Goal: Find specific page/section: Find specific page/section

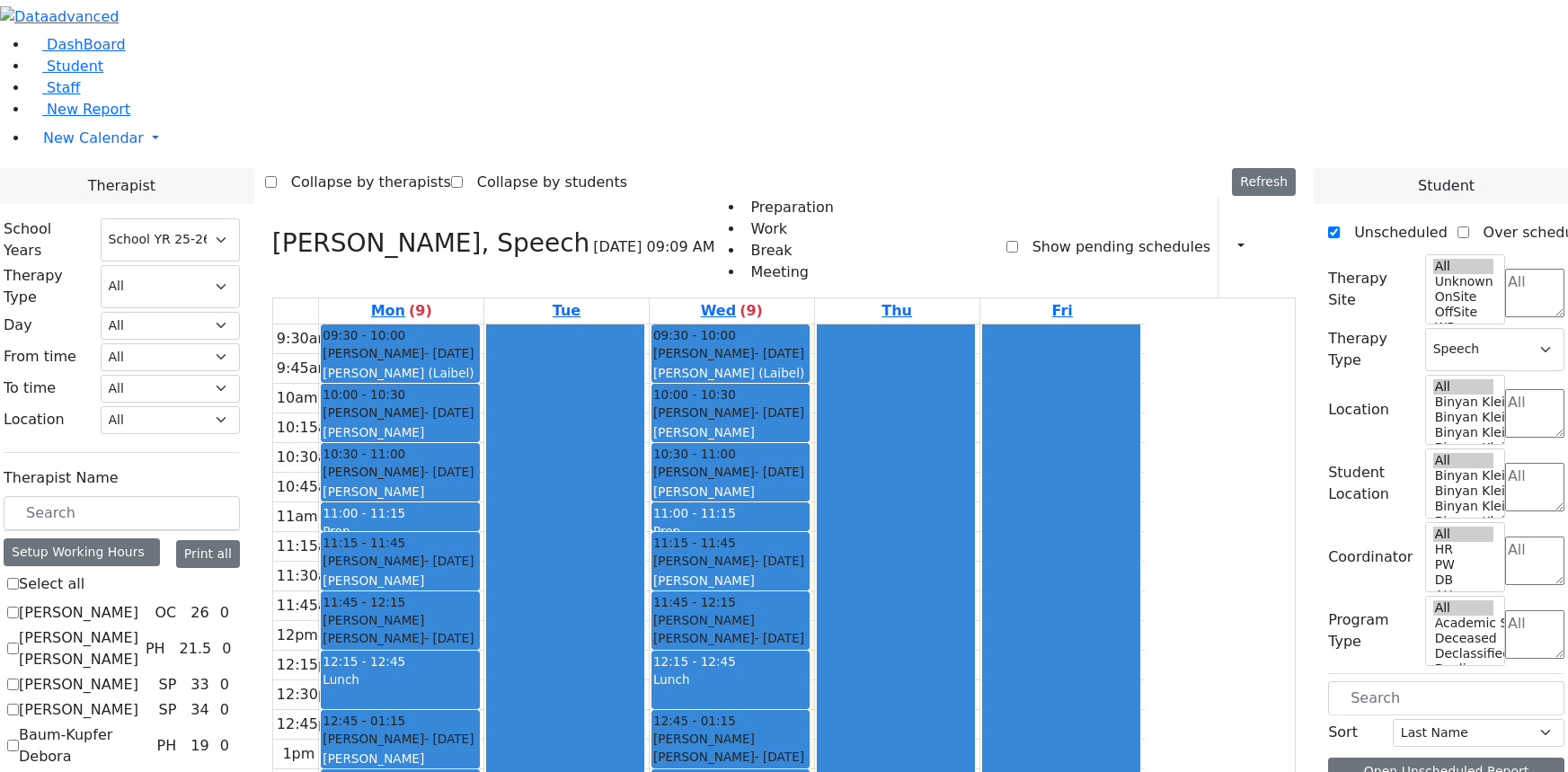
select select "212"
select select "3"
click at [50, 75] on span "Student" at bounding box center [76, 66] width 57 height 17
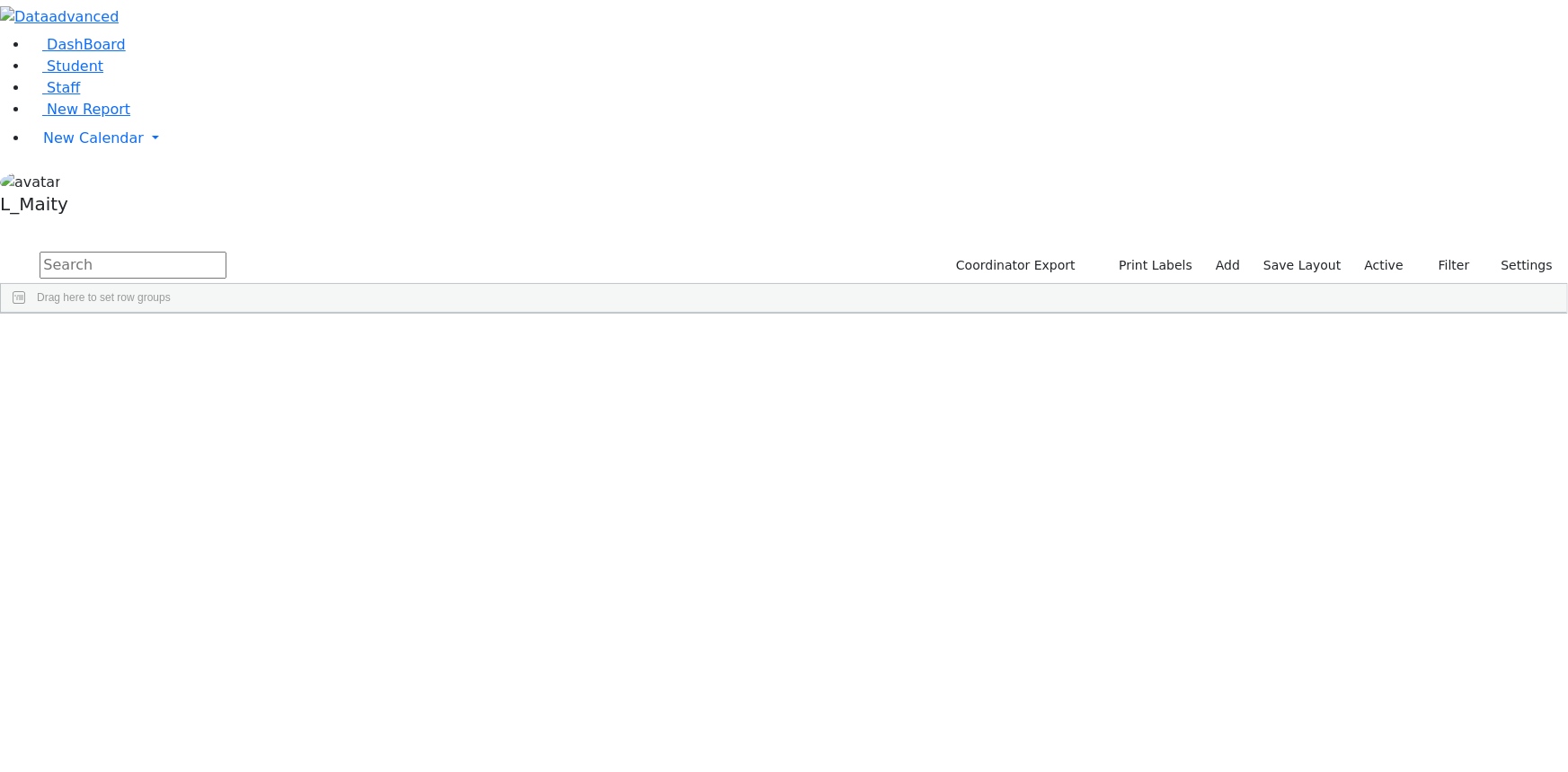
scroll to position [2857, 0]
click at [303, 443] on div "Mendy" at bounding box center [252, 455] width 101 height 25
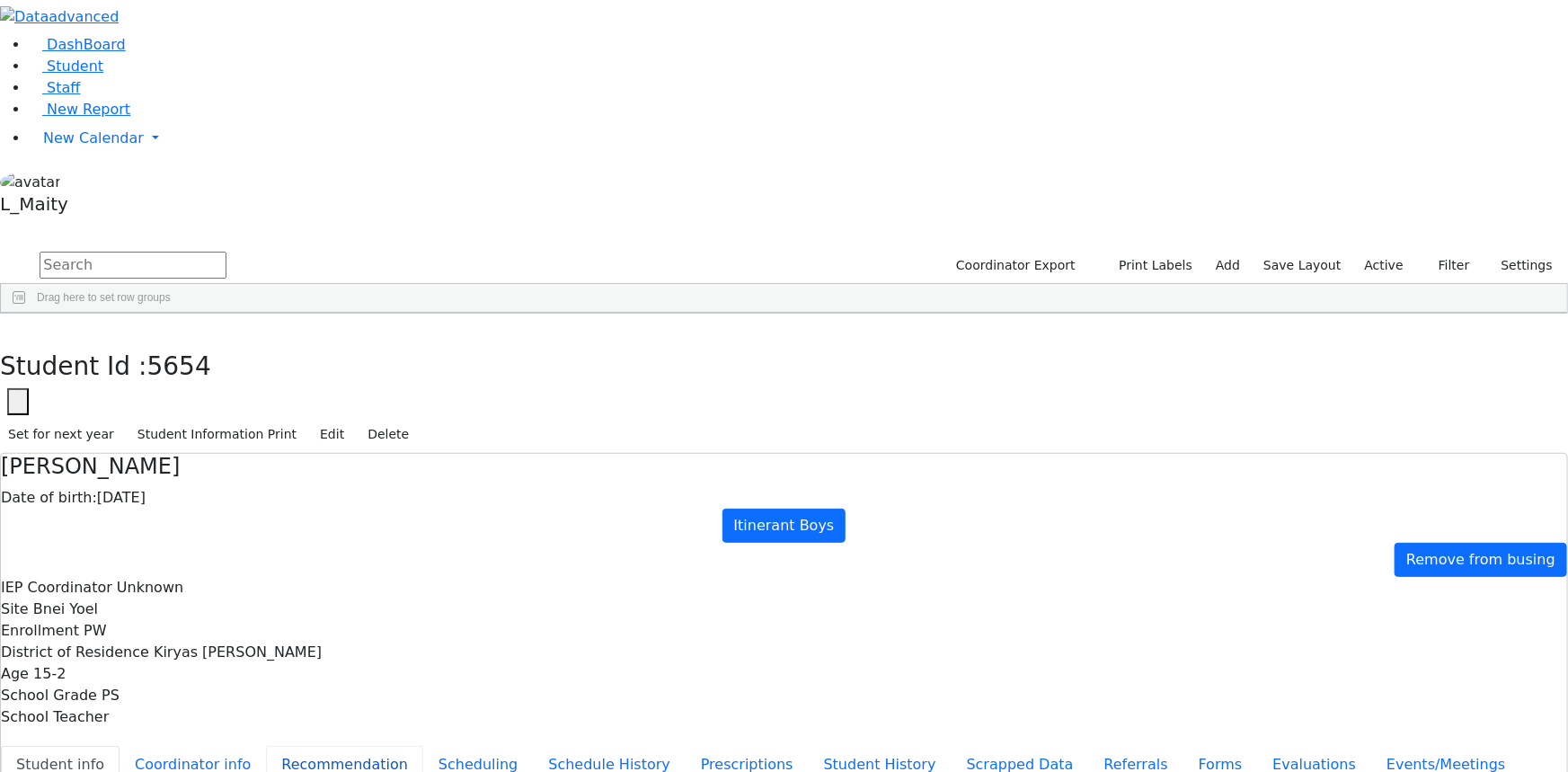
click at [399, 745] on button "Recommendation" at bounding box center [345, 764] width 157 height 37
checkbox input "true"
click at [28, 74] on icon at bounding box center [35, 67] width 14 height 14
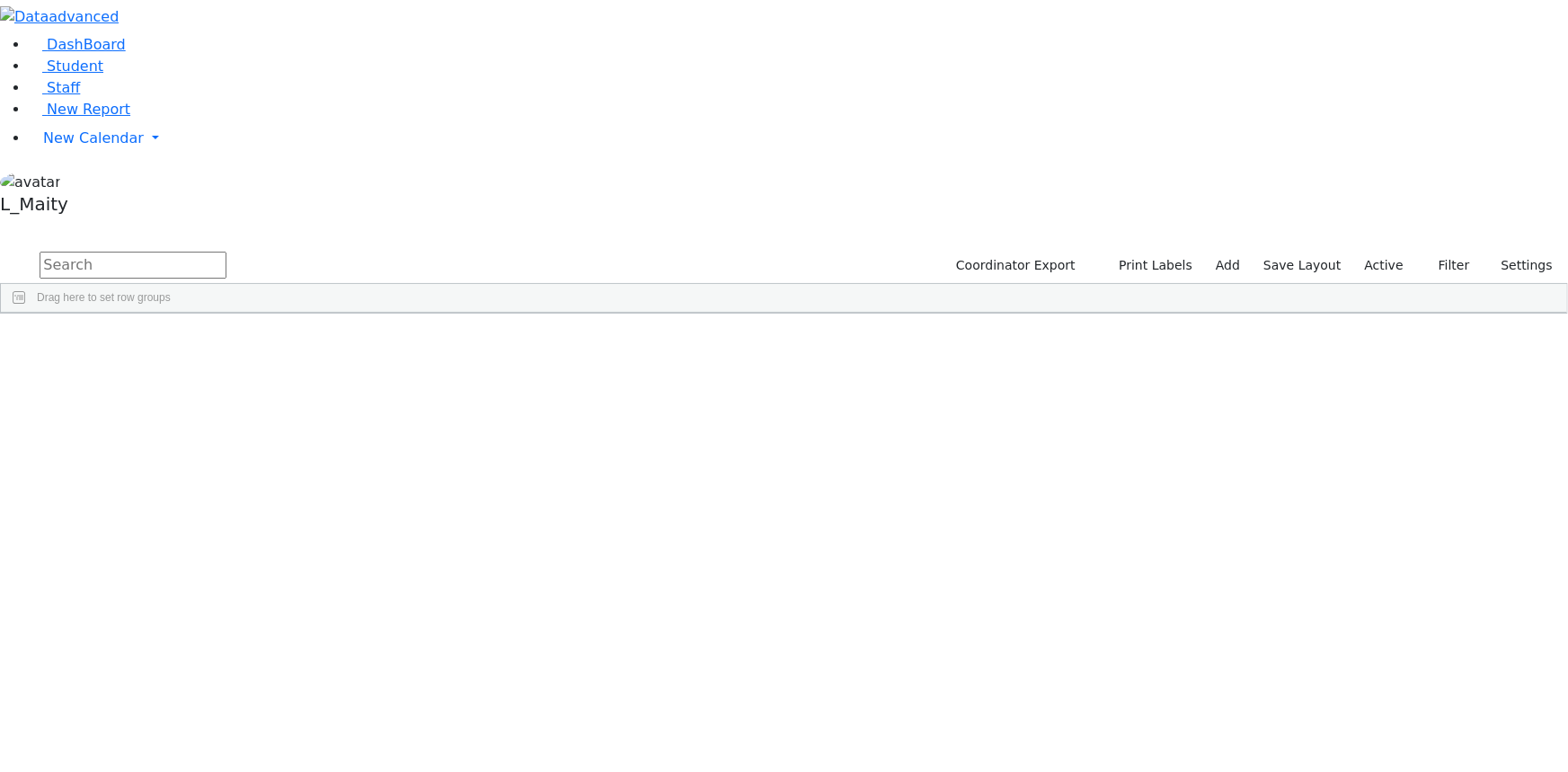
click at [226, 251] on input "text" at bounding box center [133, 264] width 187 height 27
click at [303, 719] on div "Shmiel" at bounding box center [252, 731] width 101 height 25
